Goal: Task Accomplishment & Management: Manage account settings

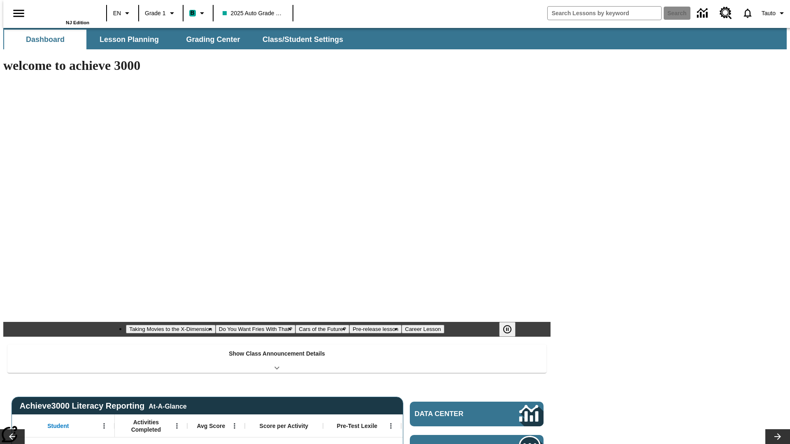
type input "-1"
click at [299, 40] on button "Class/Student Settings" at bounding box center [303, 40] width 95 height 20
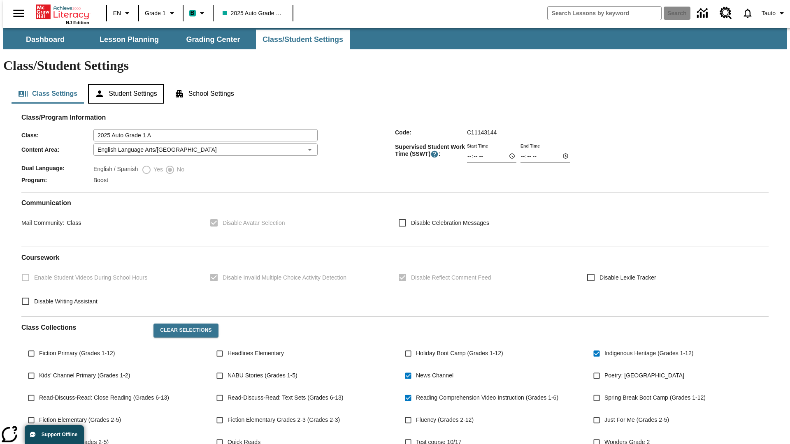
click at [124, 84] on button "Student Settings" at bounding box center [125, 94] width 75 height 20
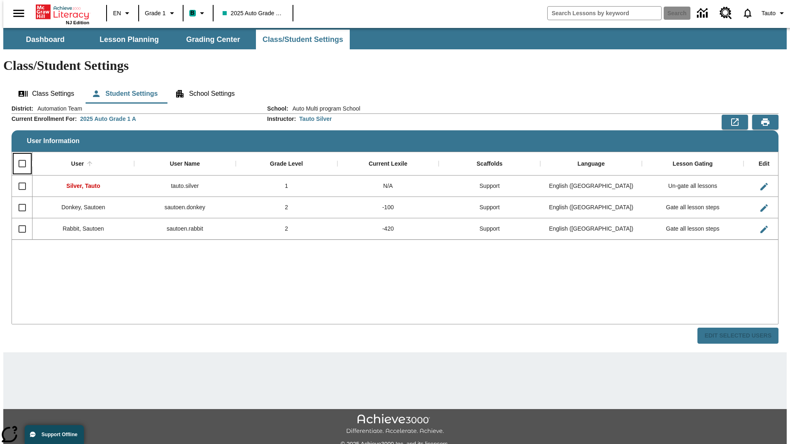
click at [19, 155] on input "Select all rows" at bounding box center [22, 163] width 17 height 17
checkbox input "true"
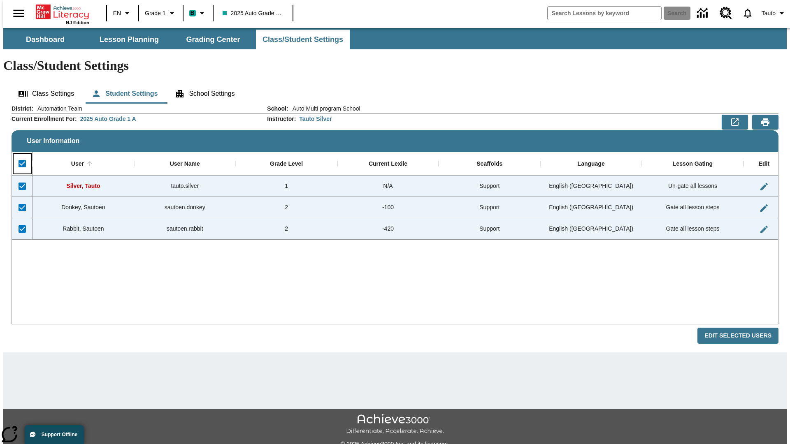
checkbox input "true"
click at [744, 328] on button "Edit Selected Users" at bounding box center [737, 336] width 81 height 16
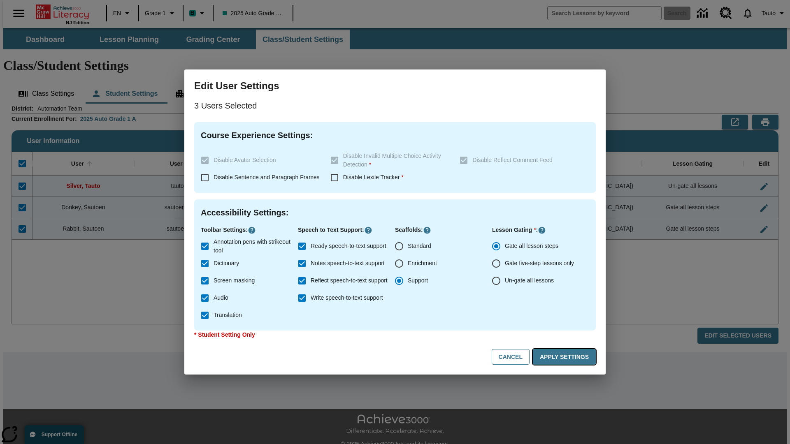
click at [566, 357] on button "Apply Settings" at bounding box center [564, 357] width 63 height 16
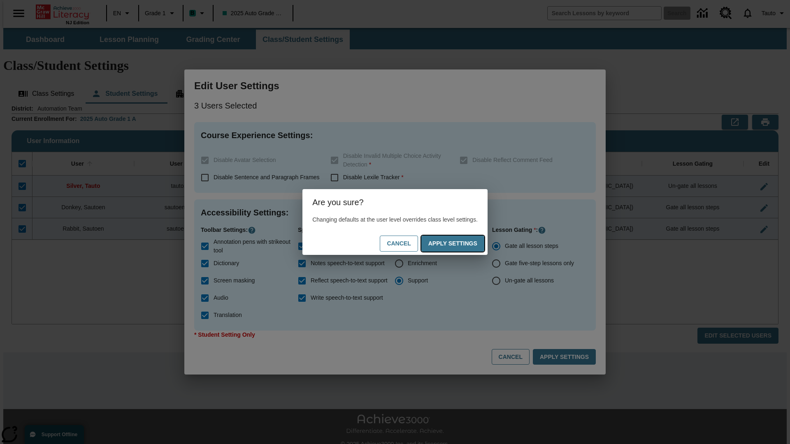
click at [461, 244] on button "Apply Settings" at bounding box center [452, 244] width 63 height 16
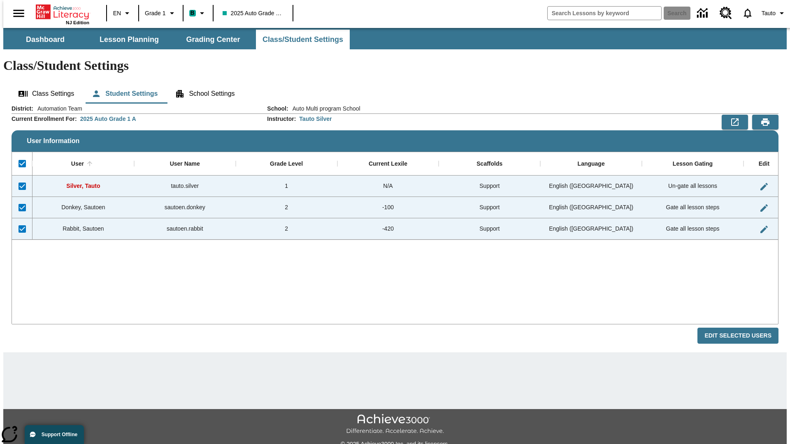
checkbox input "false"
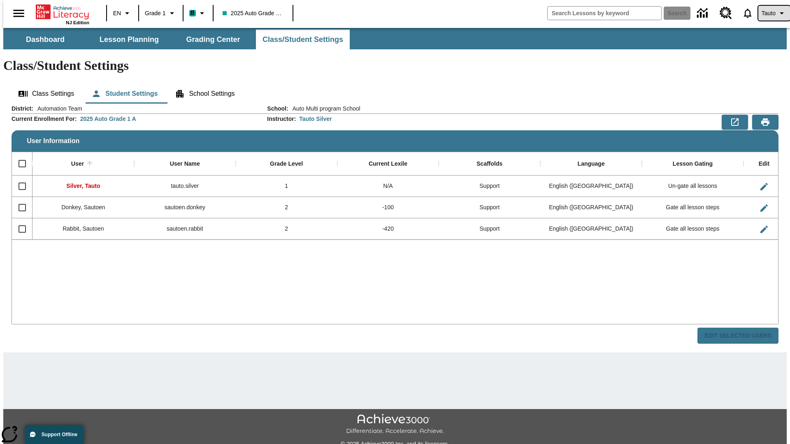
click at [770, 13] on span "Tauto" at bounding box center [769, 13] width 14 height 9
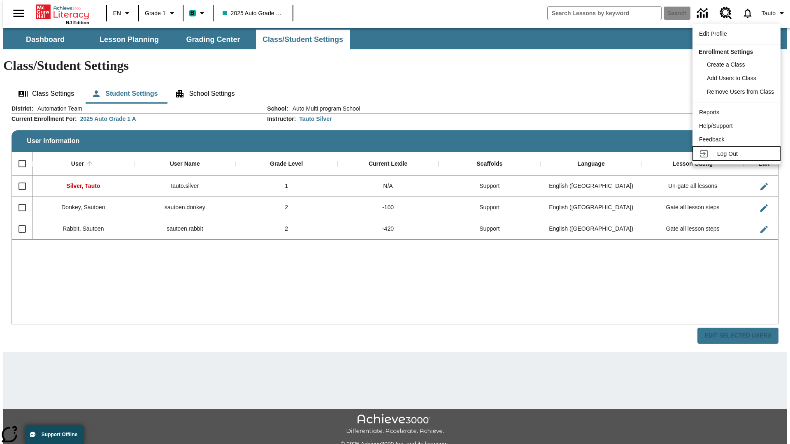
click at [738, 154] on span "Log Out" at bounding box center [727, 154] width 21 height 7
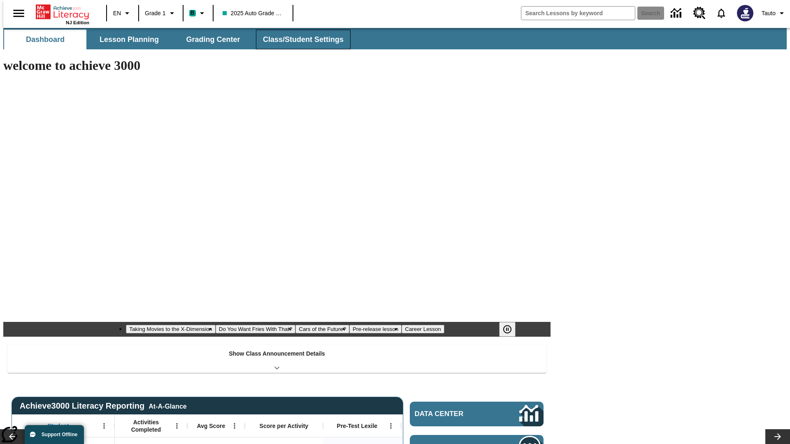
click at [299, 40] on button "Class/Student Settings" at bounding box center [303, 40] width 95 height 20
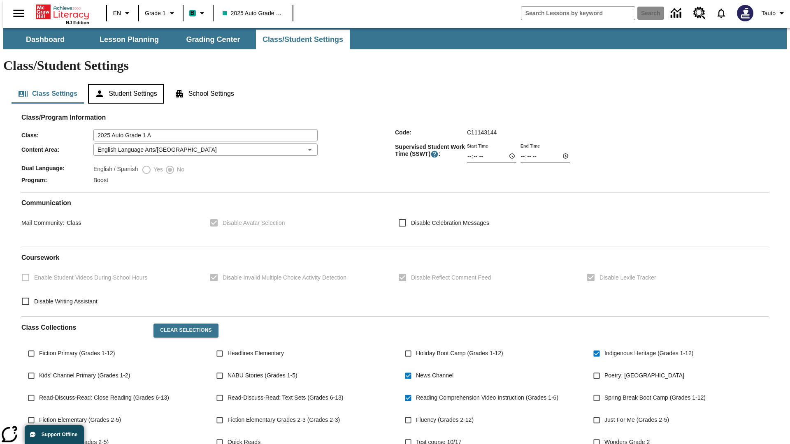
click at [124, 84] on button "Student Settings" at bounding box center [125, 94] width 75 height 20
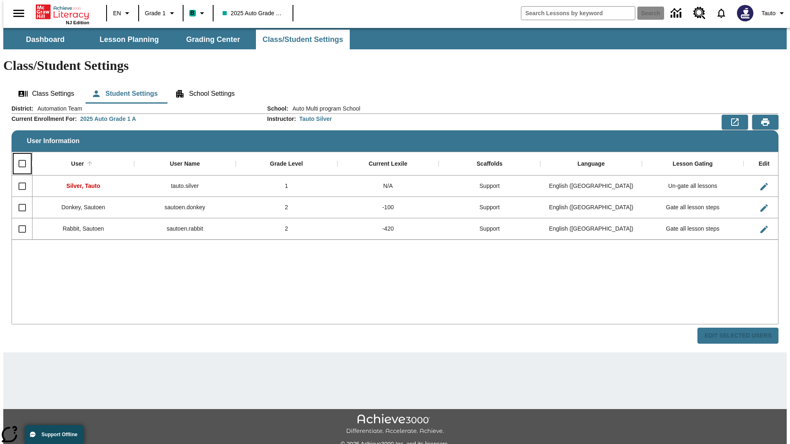
click at [19, 155] on input "Select all rows" at bounding box center [22, 163] width 17 height 17
checkbox input "true"
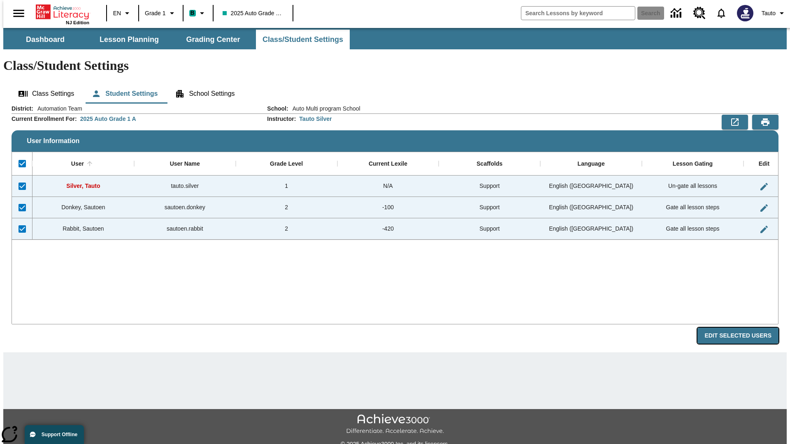
click at [744, 328] on button "Edit Selected Users" at bounding box center [737, 336] width 81 height 16
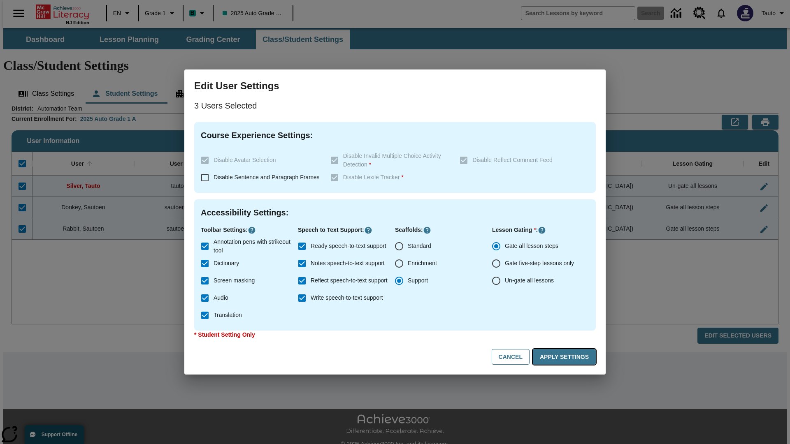
click at [566, 357] on button "Apply Settings" at bounding box center [564, 357] width 63 height 16
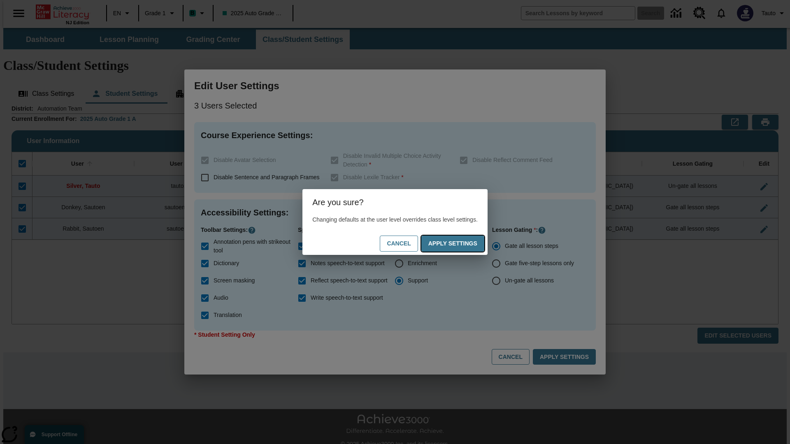
click at [461, 244] on button "Apply Settings" at bounding box center [452, 244] width 63 height 16
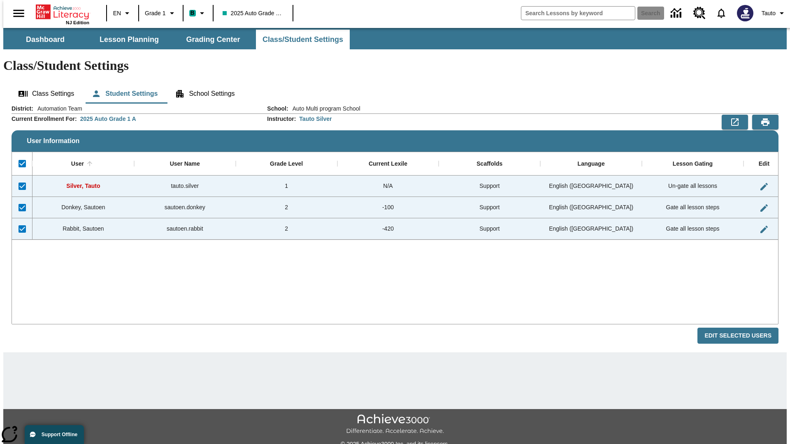
checkbox input "false"
click at [770, 13] on span "Tauto" at bounding box center [769, 13] width 14 height 9
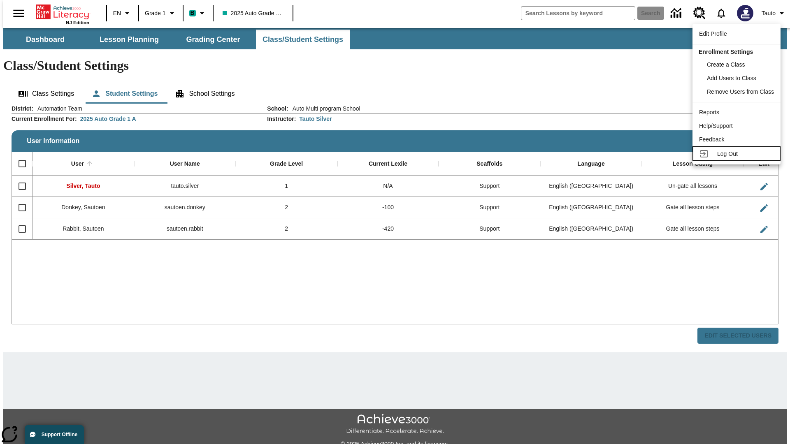
click at [738, 154] on span "Log Out" at bounding box center [727, 154] width 21 height 7
